Goal: Find contact information: Find contact information

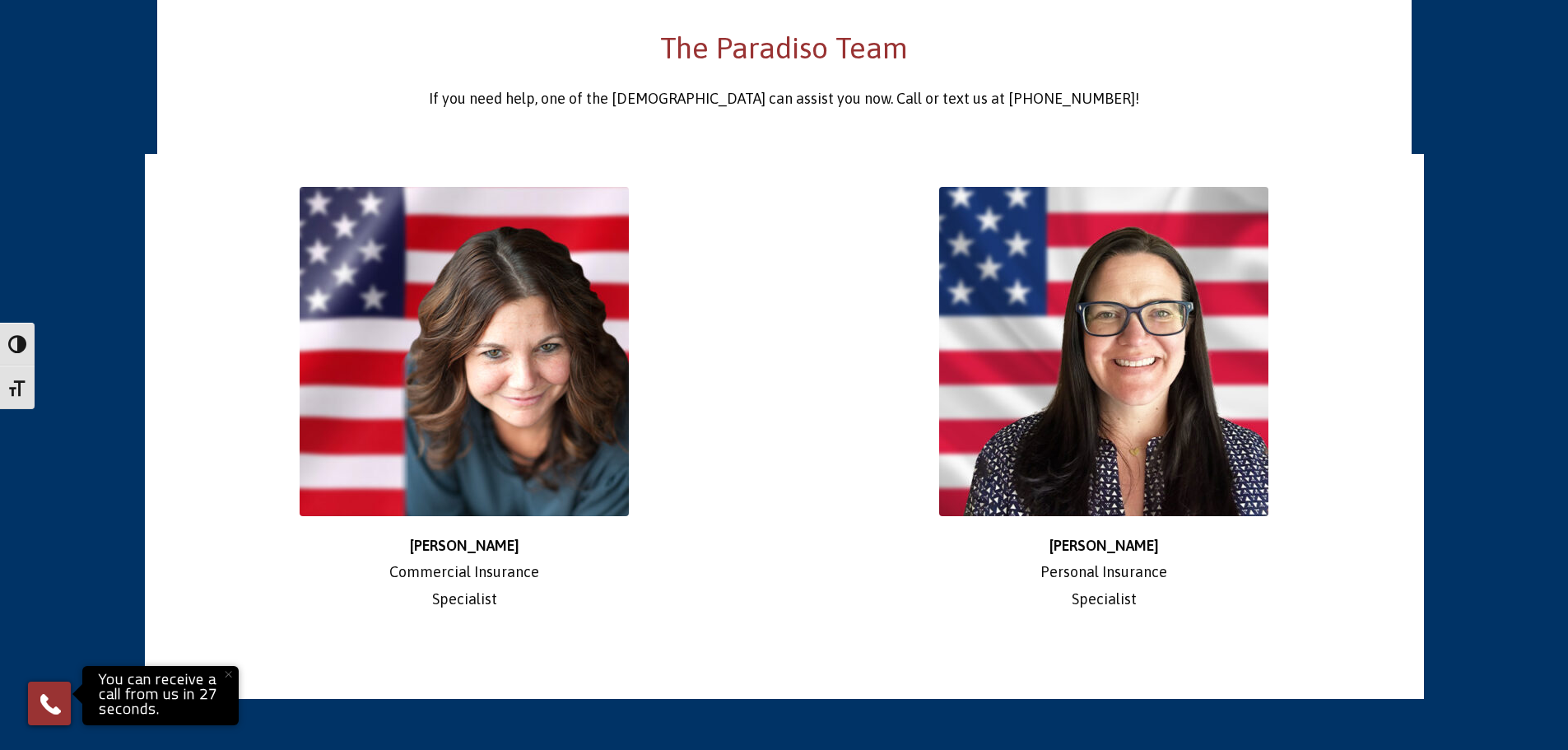
scroll to position [2896, 0]
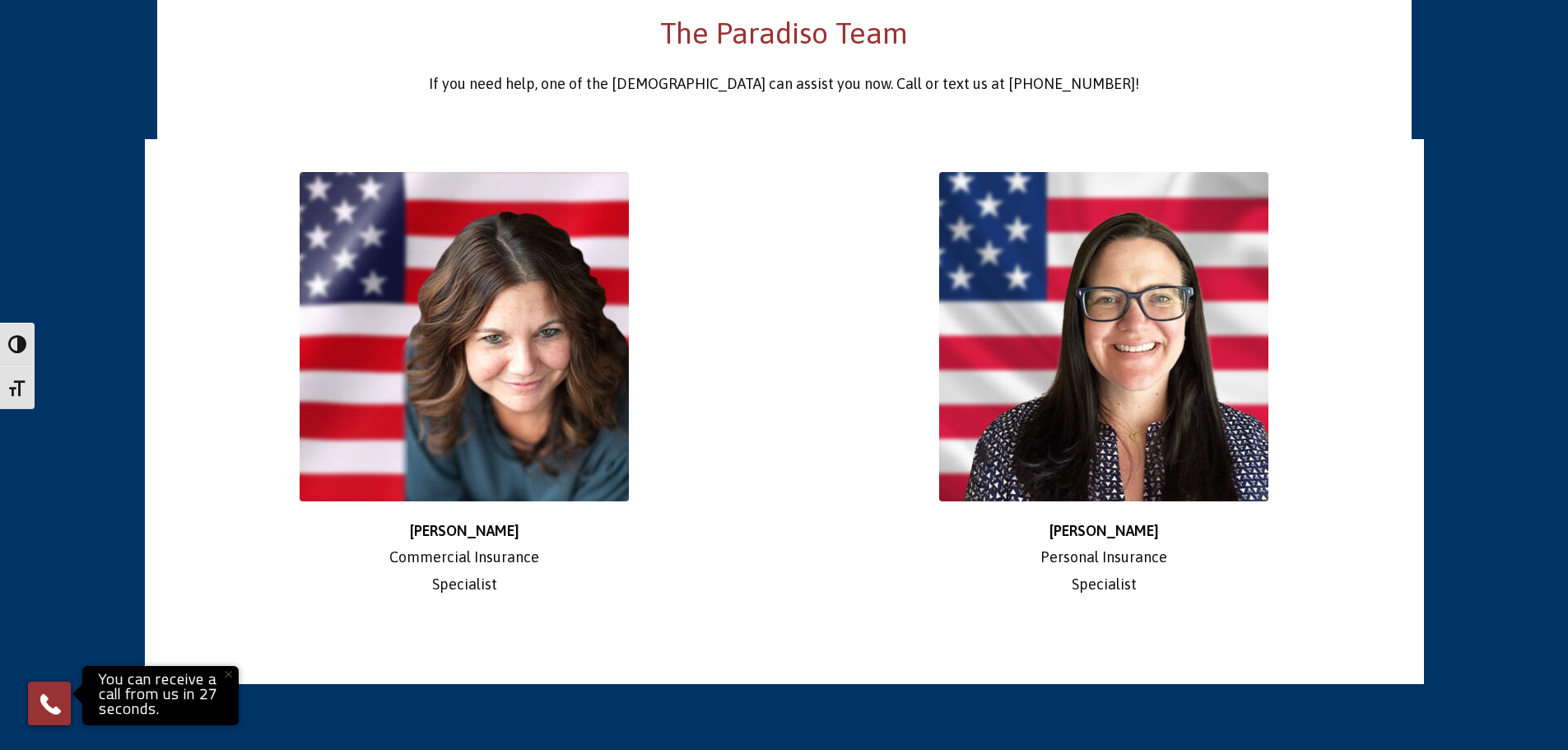
click at [1407, 345] on div at bounding box center [1103, 337] width 615 height 329
click at [1427, 341] on div "[PERSON_NAME] Commercial Insurance Specialist Jen Personal Insurance Specialist" at bounding box center [784, 466] width 1593 height 655
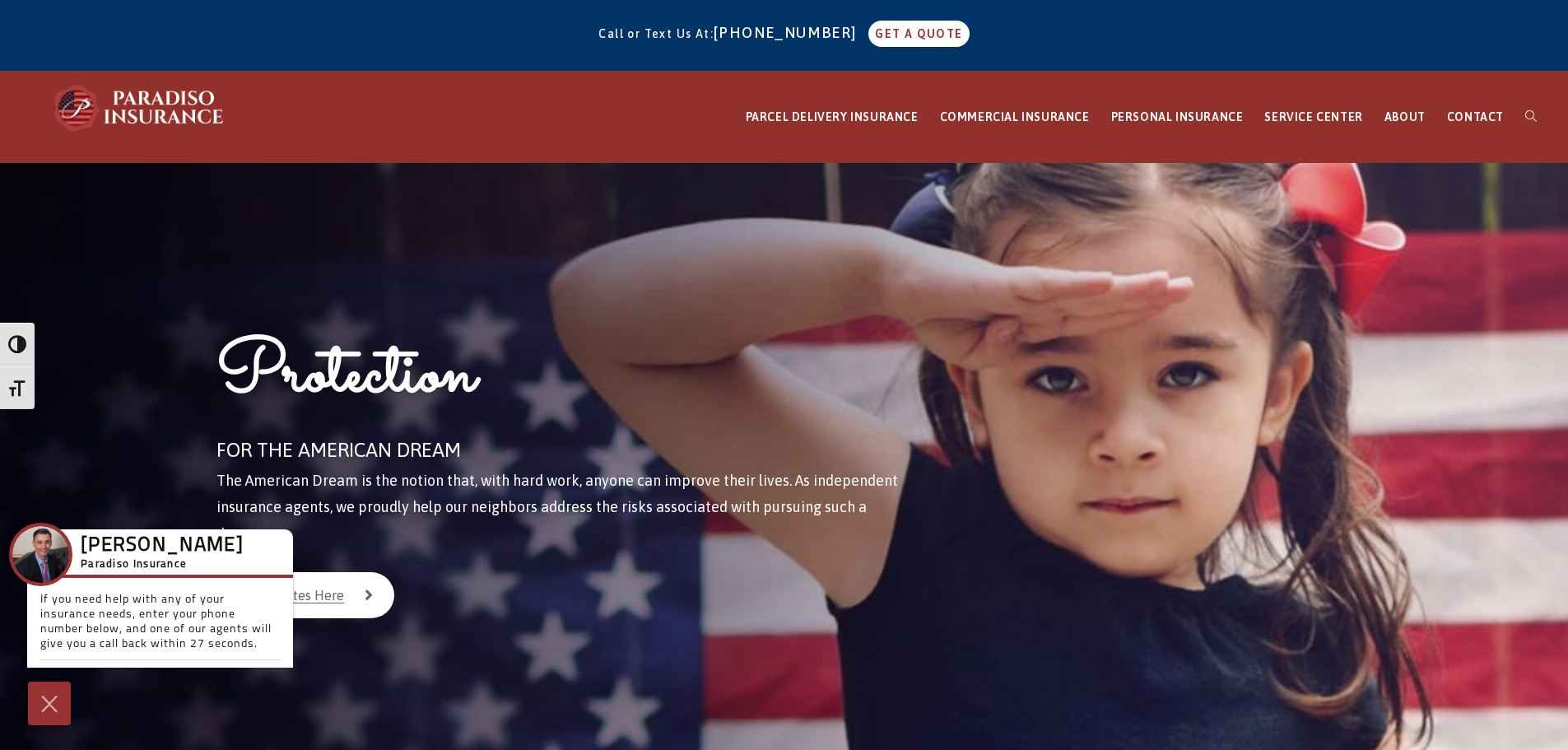
scroll to position [0, 0]
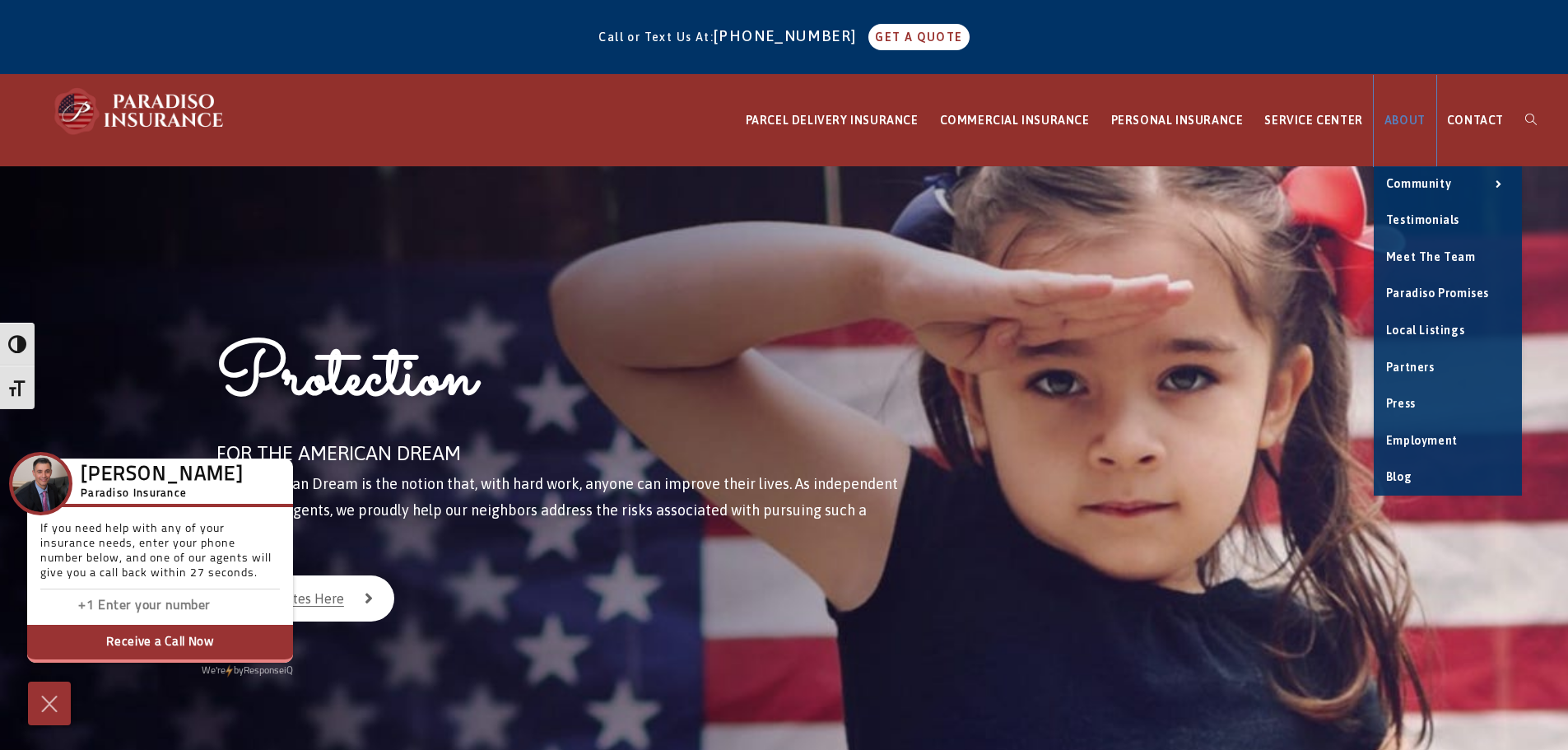
click at [1420, 118] on span "ABOUT" at bounding box center [1405, 121] width 41 height 13
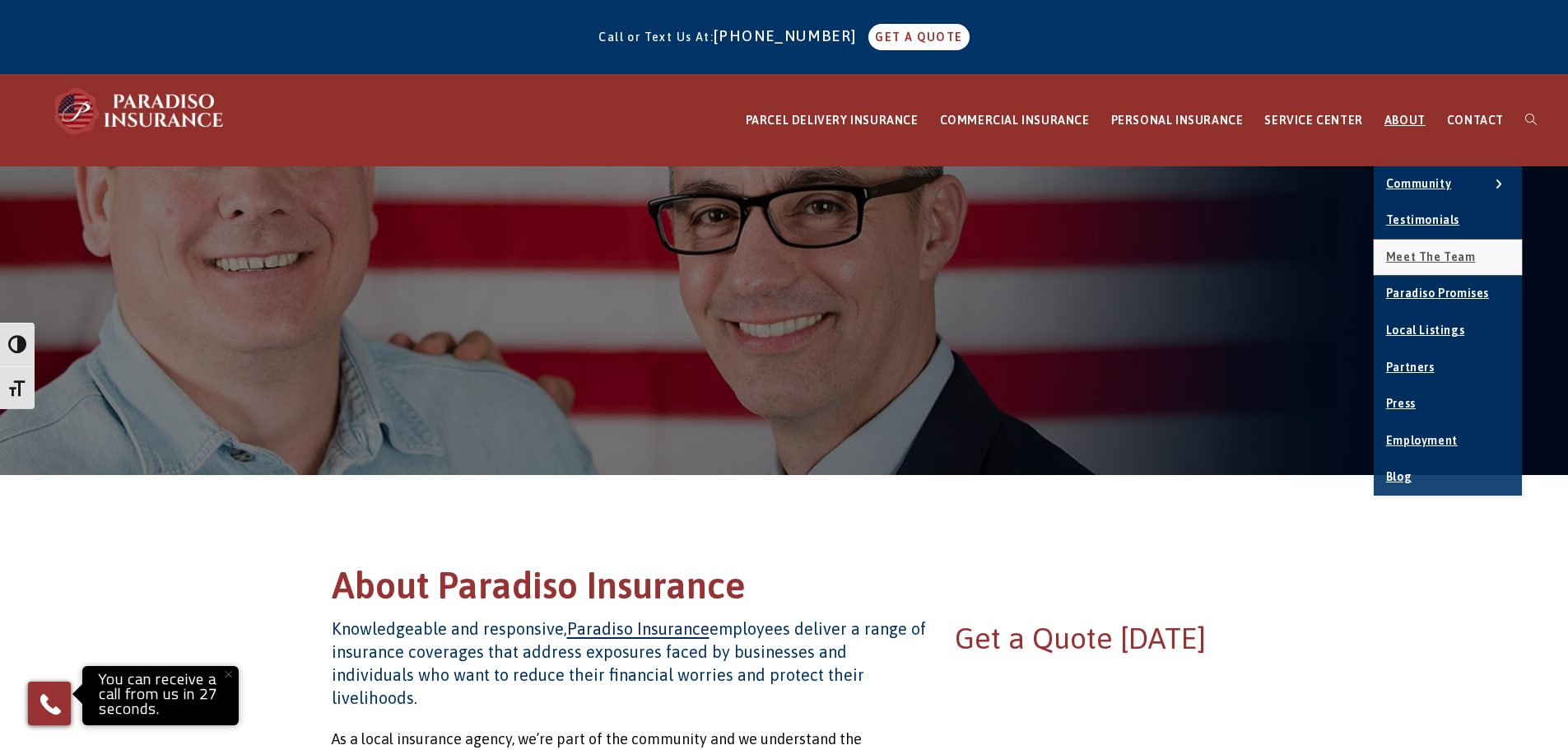
click at [1432, 253] on span "Meet the Team" at bounding box center [1431, 257] width 90 height 13
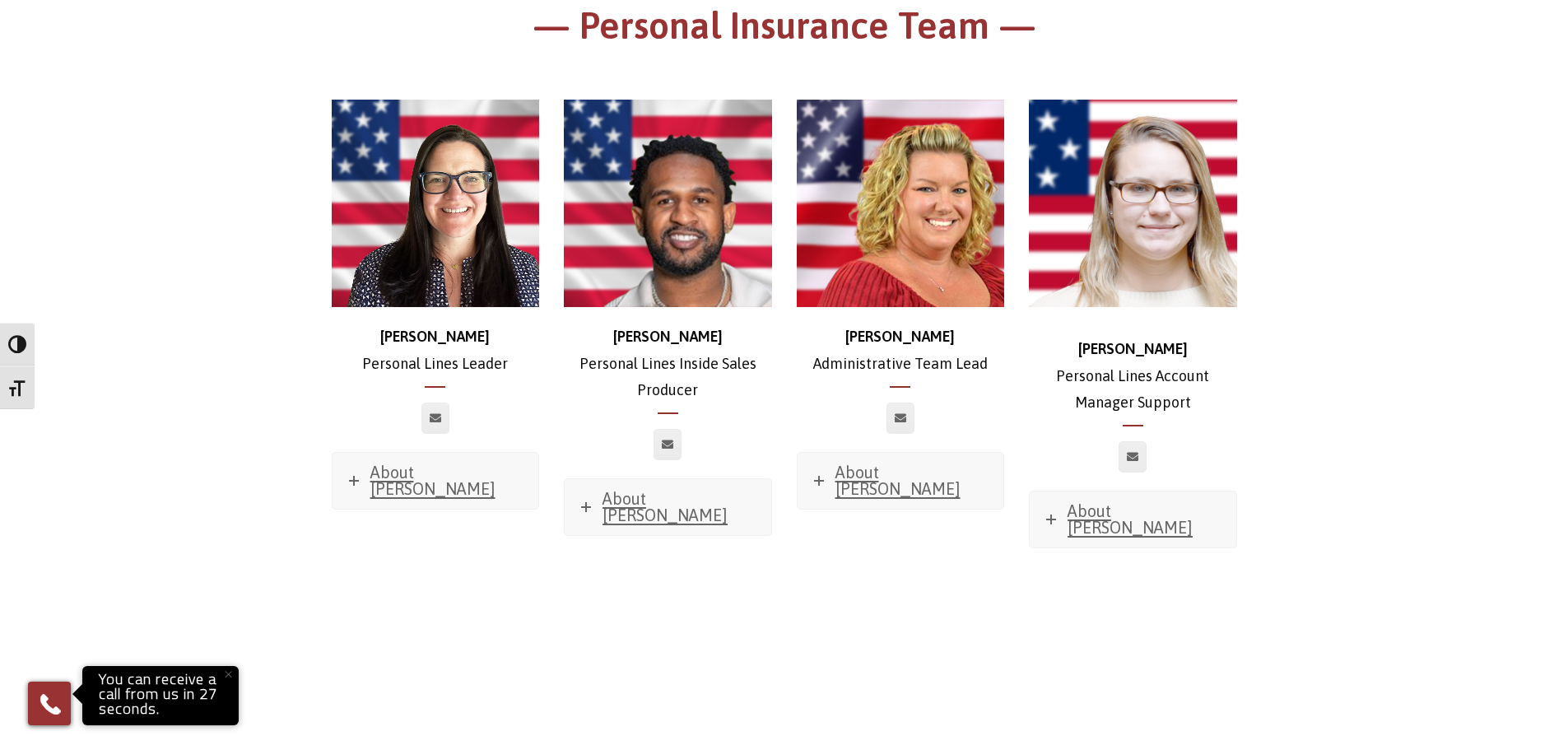
scroll to position [4609, 0]
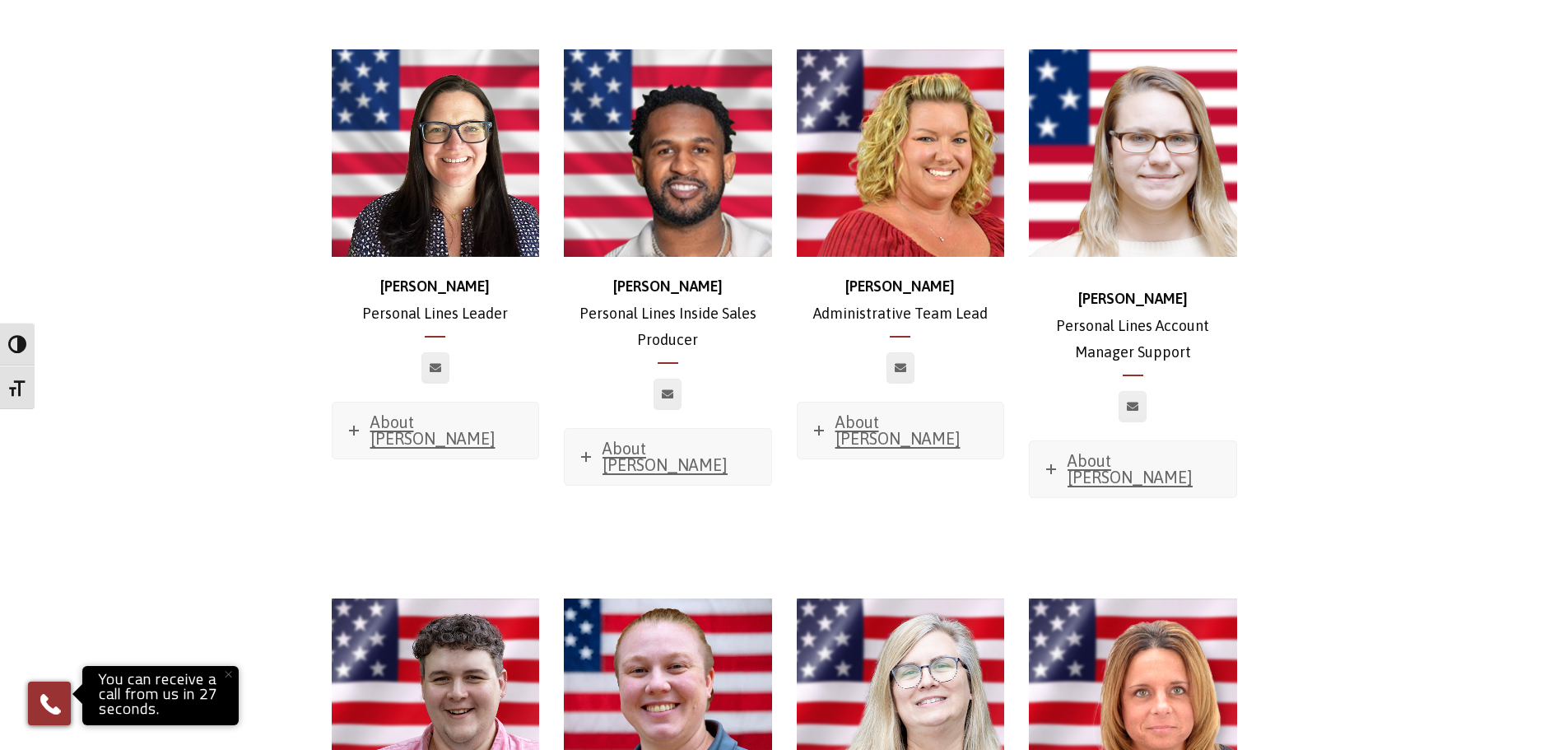
click at [478, 598] on img at bounding box center [436, 702] width 209 height 209
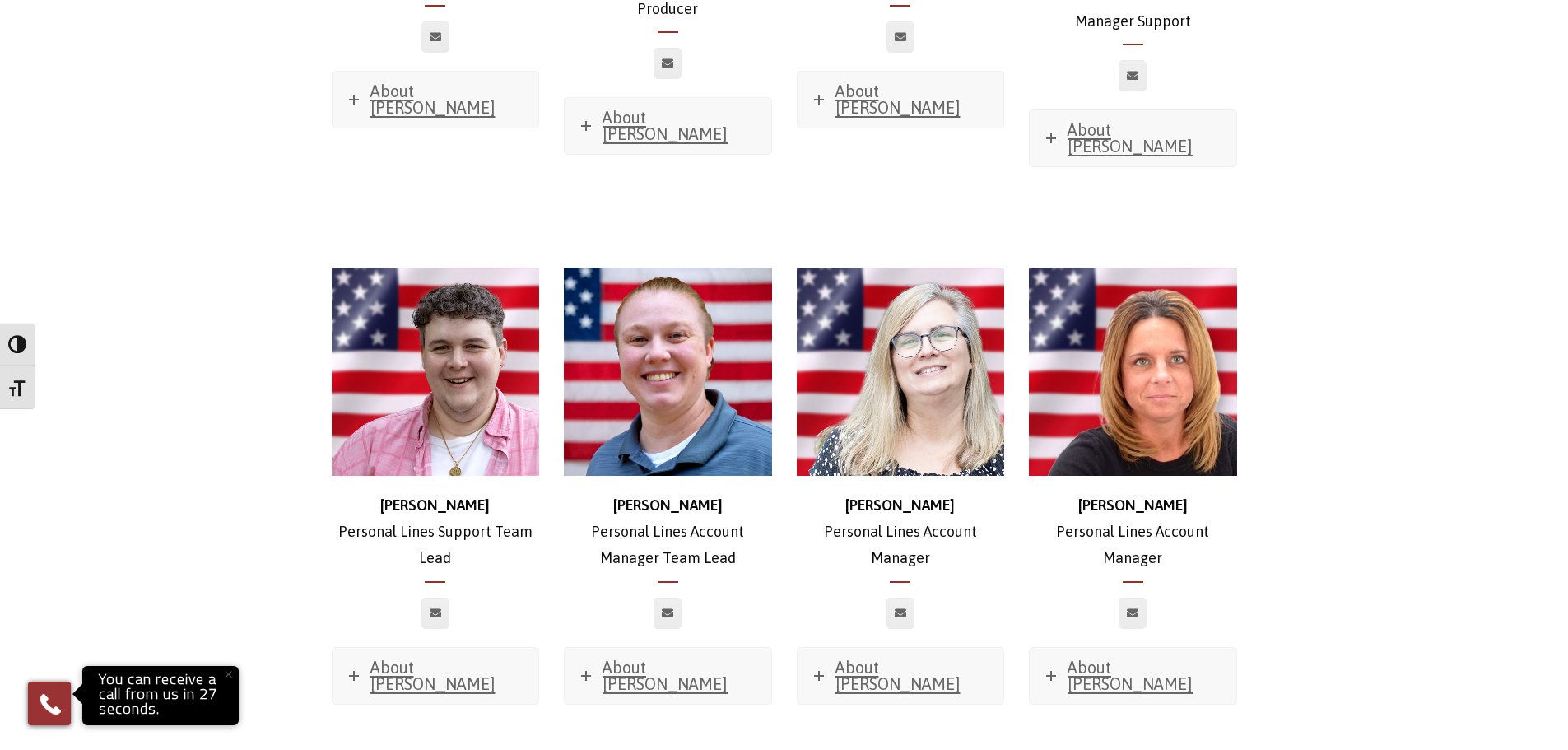
scroll to position [4939, 0]
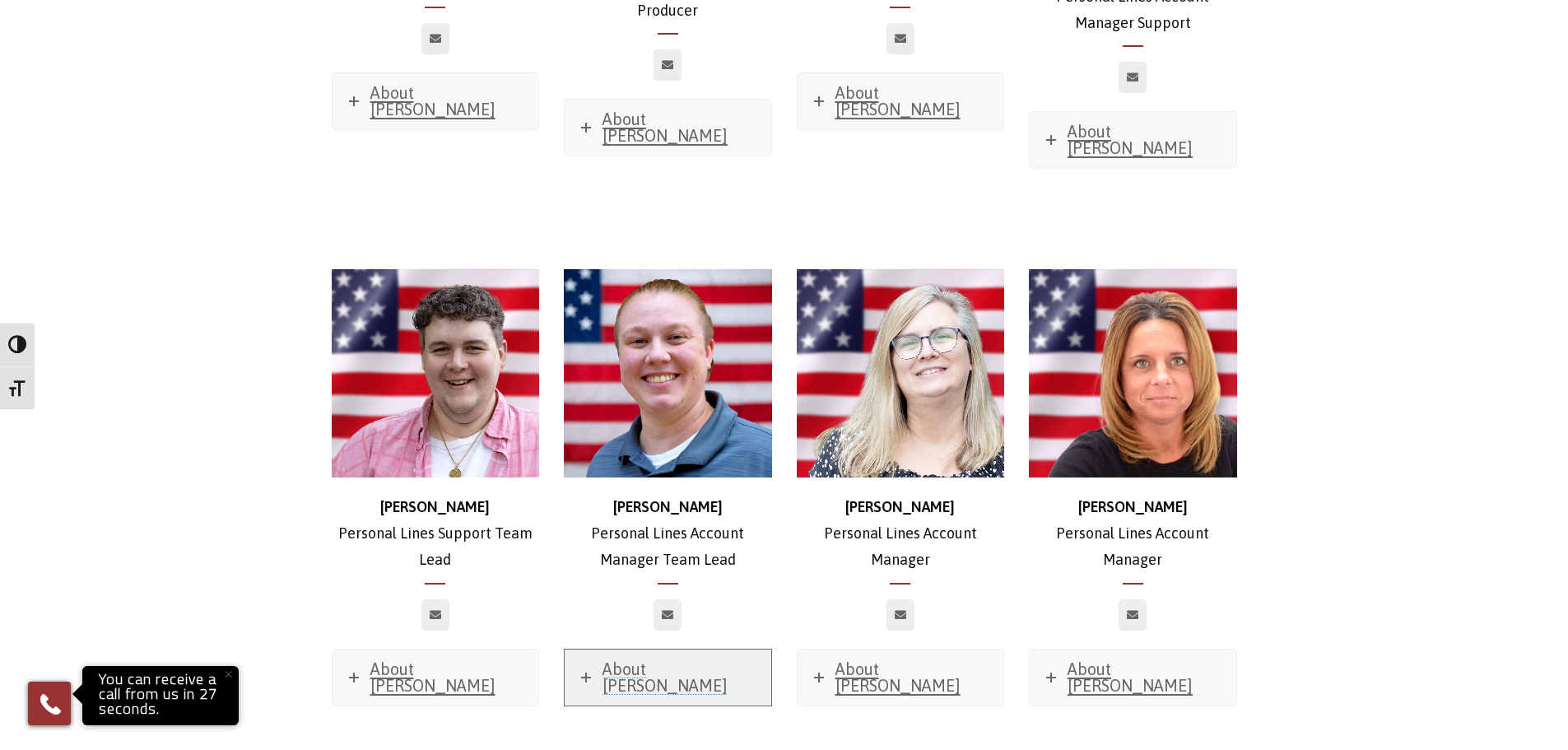
click at [652, 659] on span "About Darlene" at bounding box center [665, 677] width 125 height 35
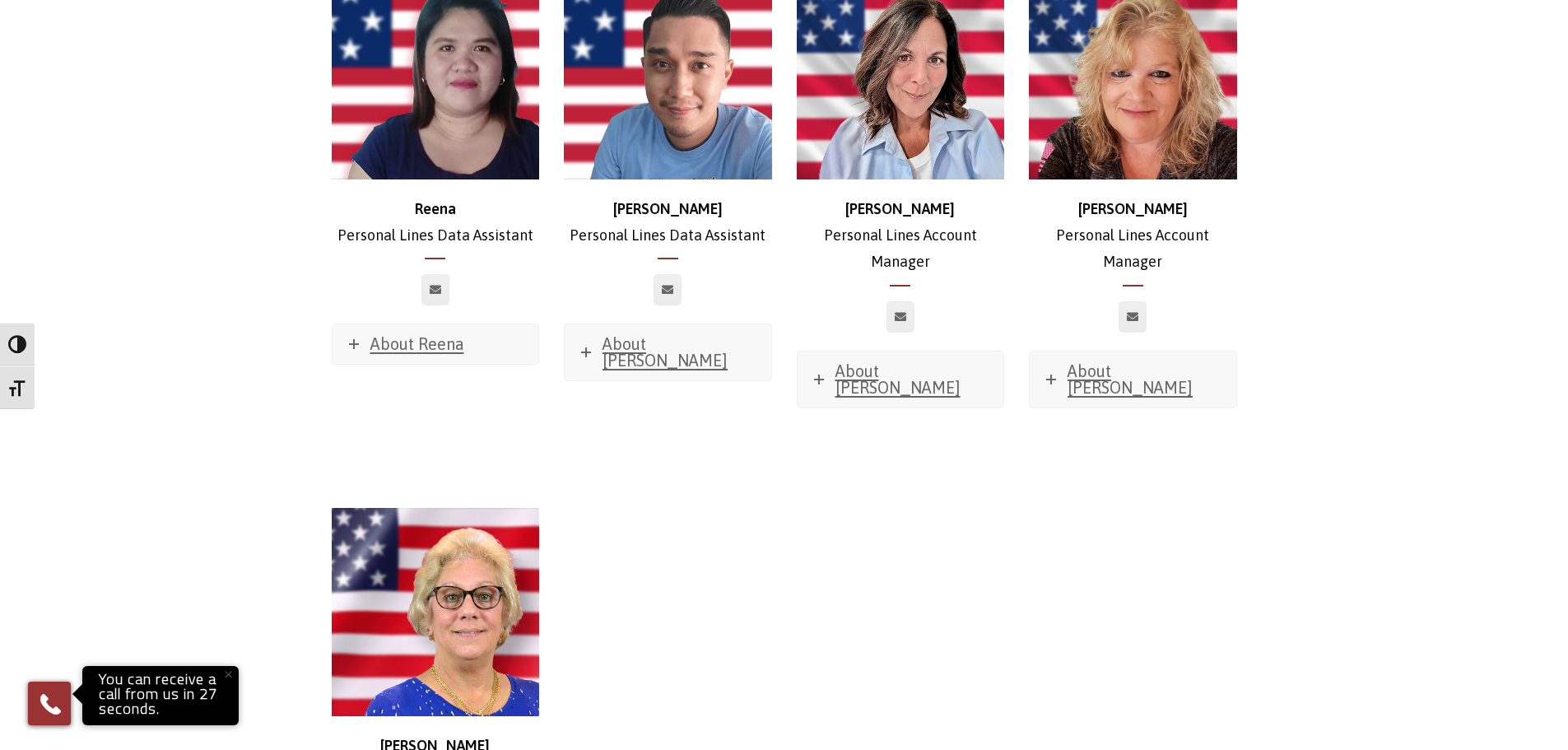
scroll to position [7491, 0]
